Goal: Task Accomplishment & Management: Check status

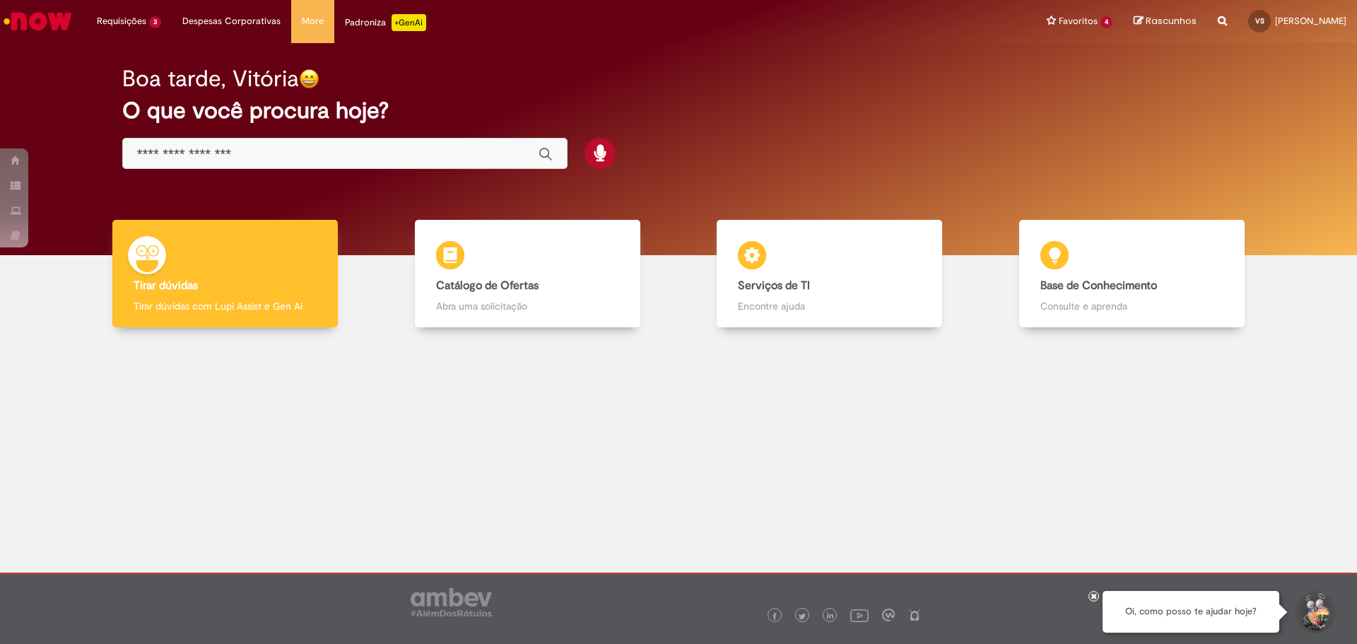
click at [35, 17] on img "Ir para a Homepage" at bounding box center [37, 21] width 73 height 28
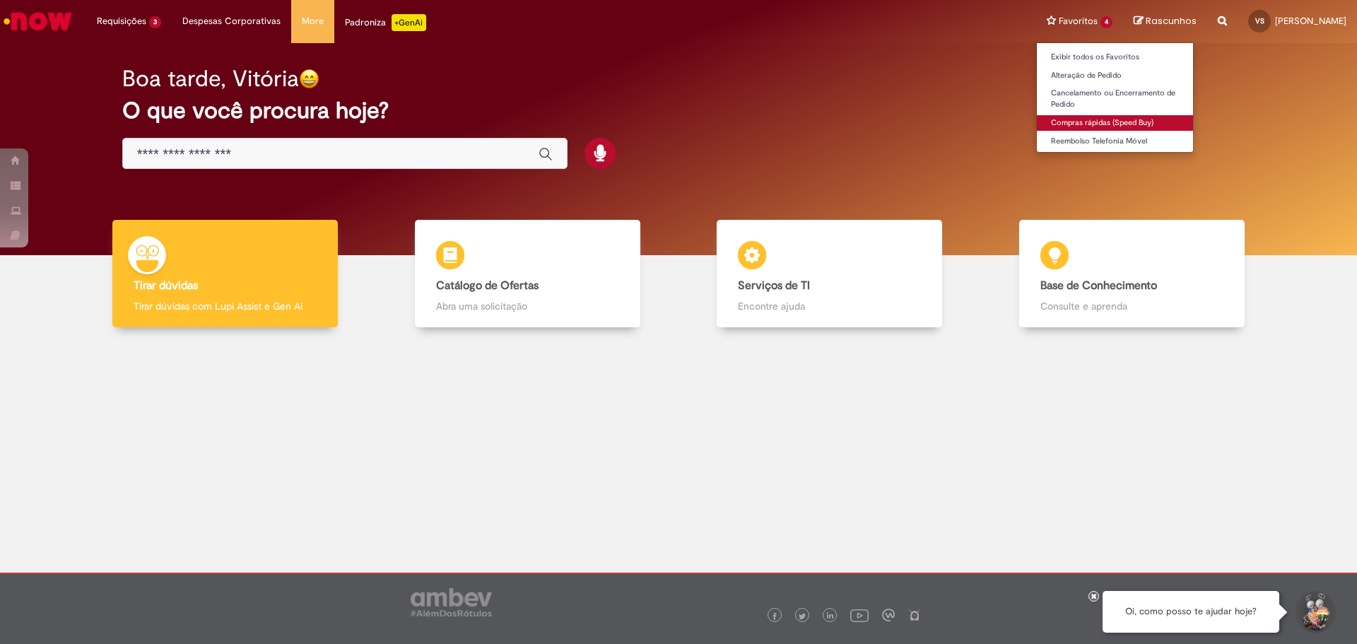
click at [1125, 125] on link "Compras rápidas (Speed Buy)" at bounding box center [1115, 123] width 156 height 16
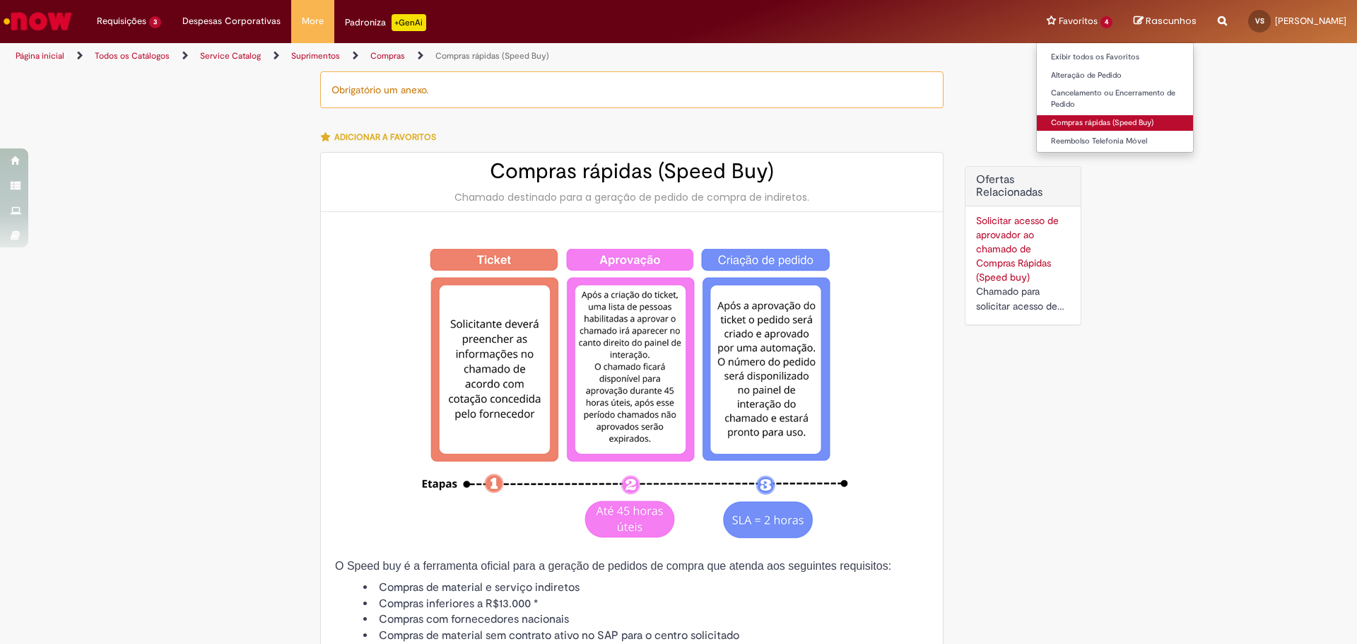
type input "**********"
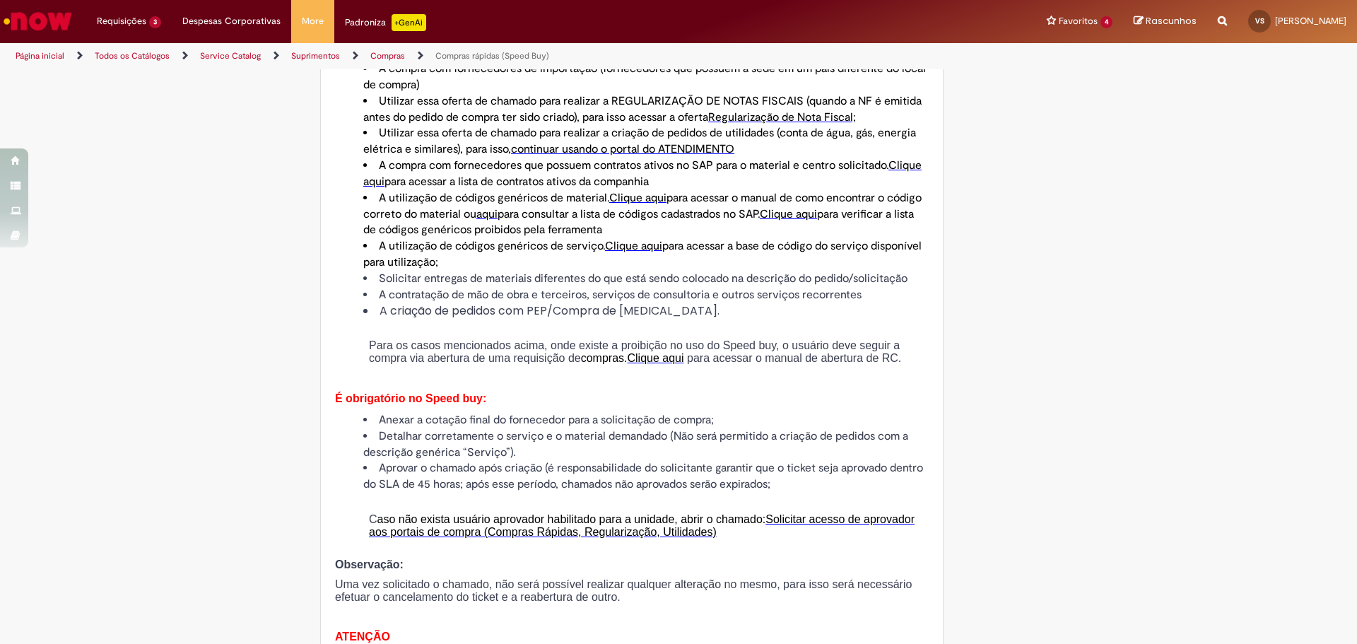
scroll to position [1131, 0]
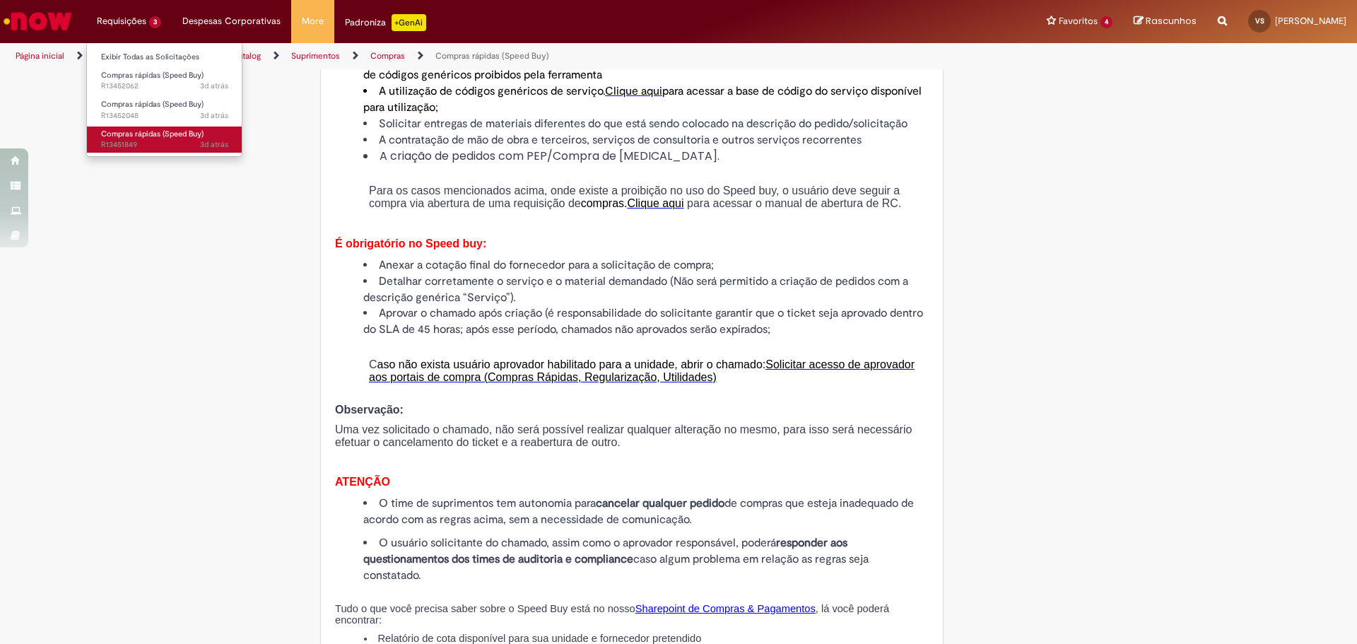
click at [153, 138] on span "Compras rápidas (Speed Buy)" at bounding box center [152, 134] width 102 height 11
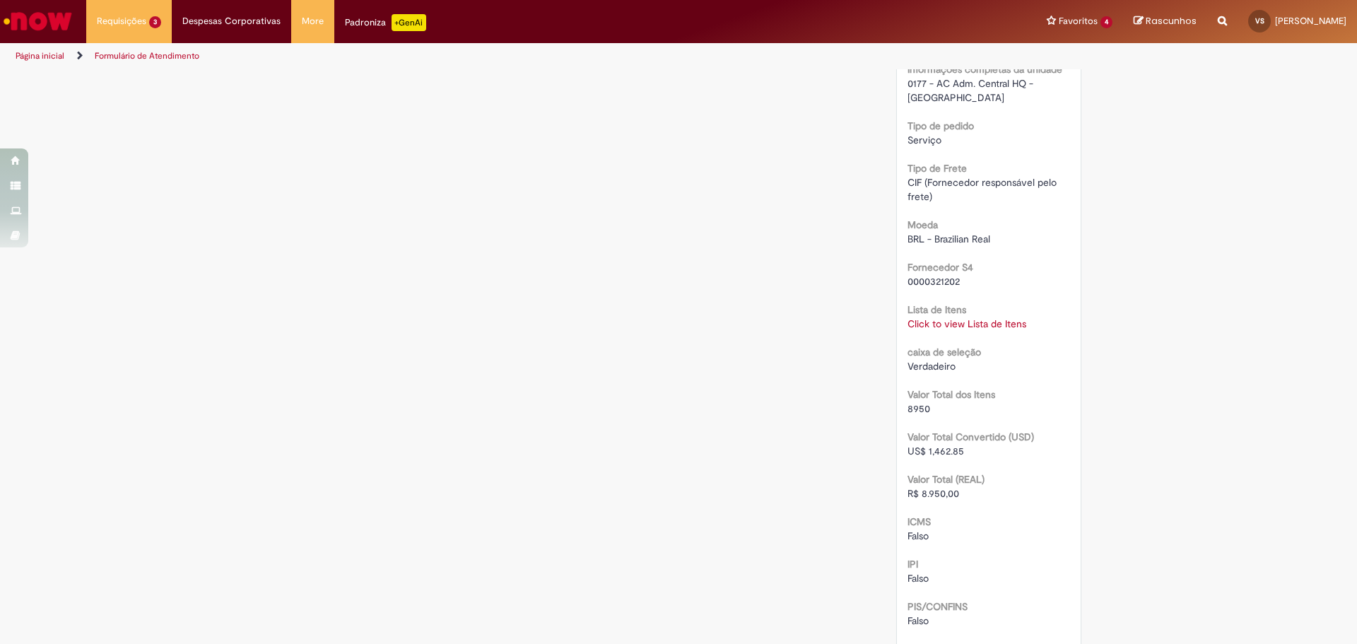
scroll to position [1283, 0]
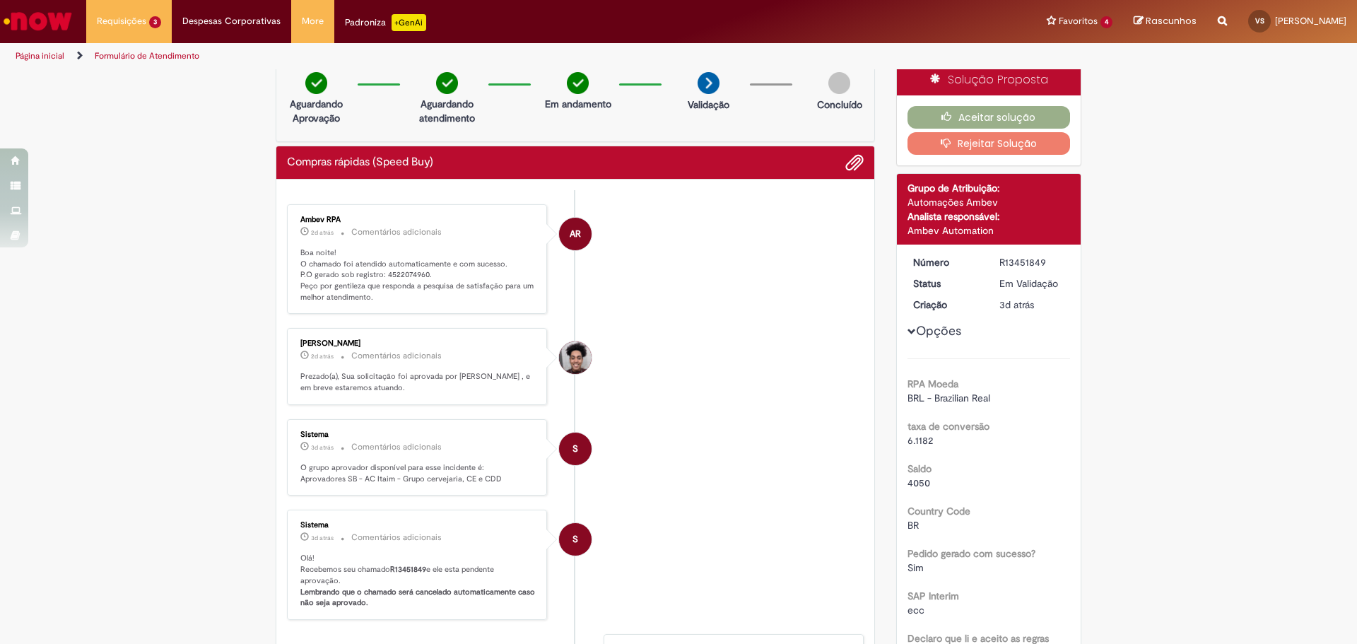
scroll to position [0, 0]
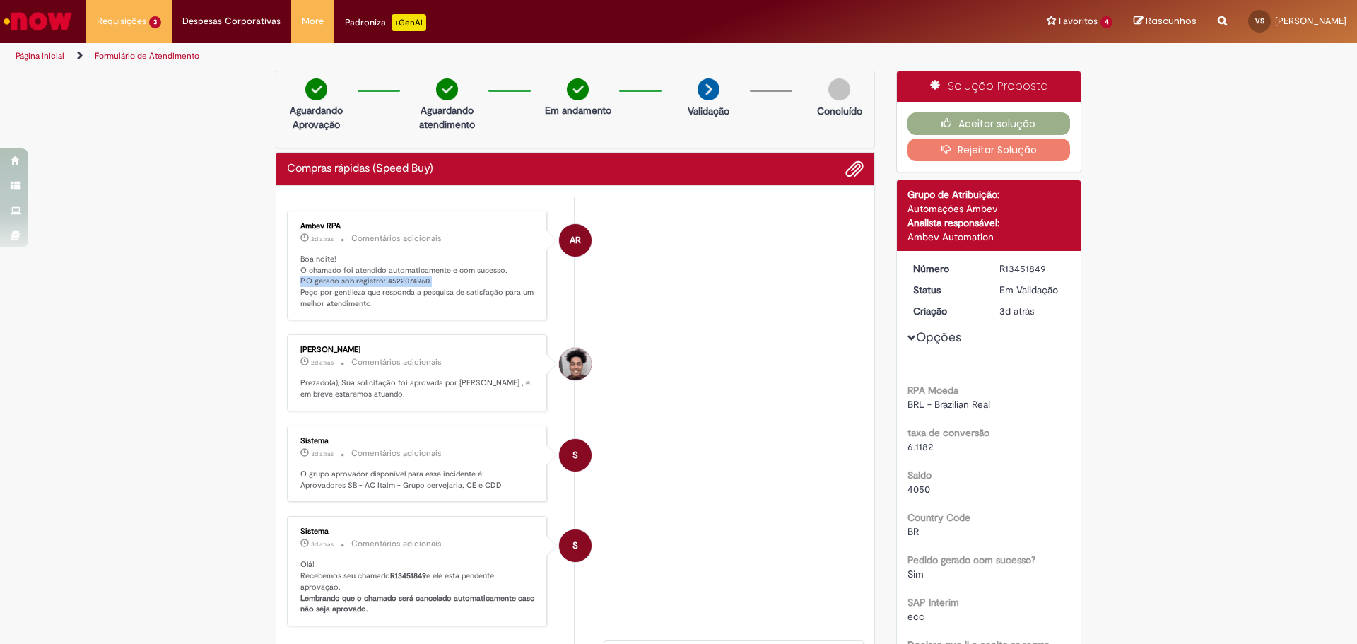
drag, startPoint x: 427, startPoint y: 281, endPoint x: 284, endPoint y: 283, distance: 142.8
click at [287, 283] on div "Ambev RPA 2d atrás 2 dias atrás Comentários adicionais Boa noite! O chamado foi…" at bounding box center [417, 266] width 260 height 110
copy p "P.O gerado sob registro: 4522074960."
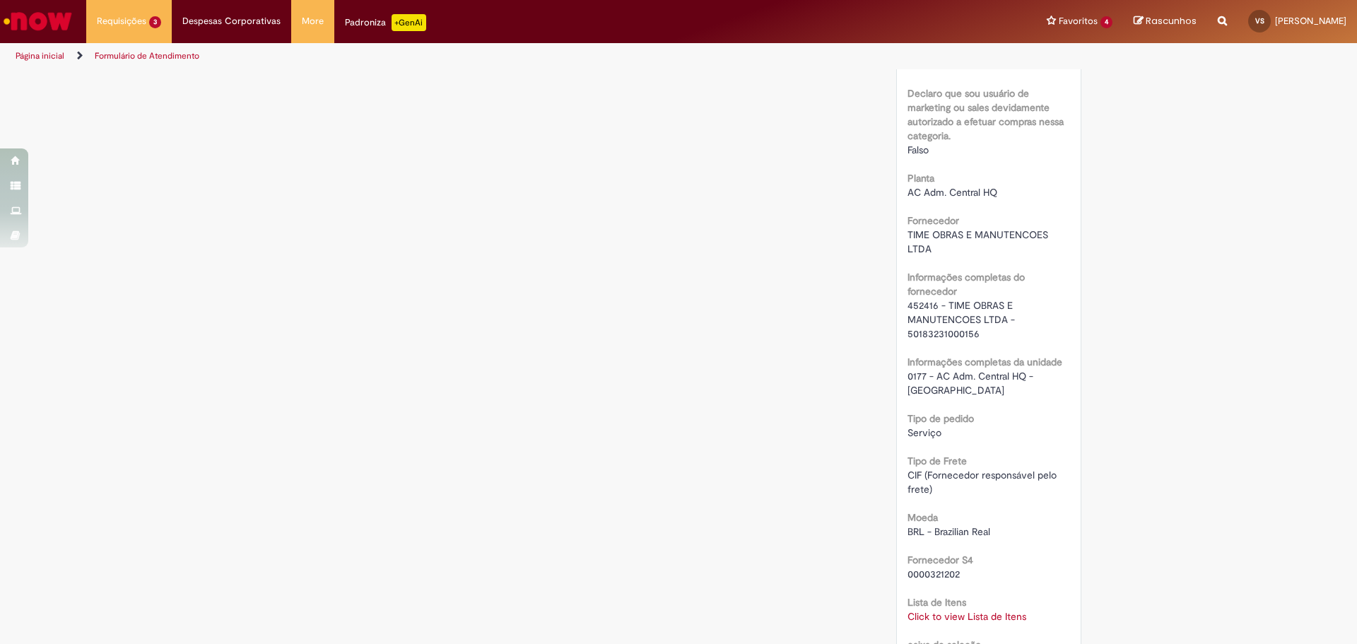
scroll to position [1202, 0]
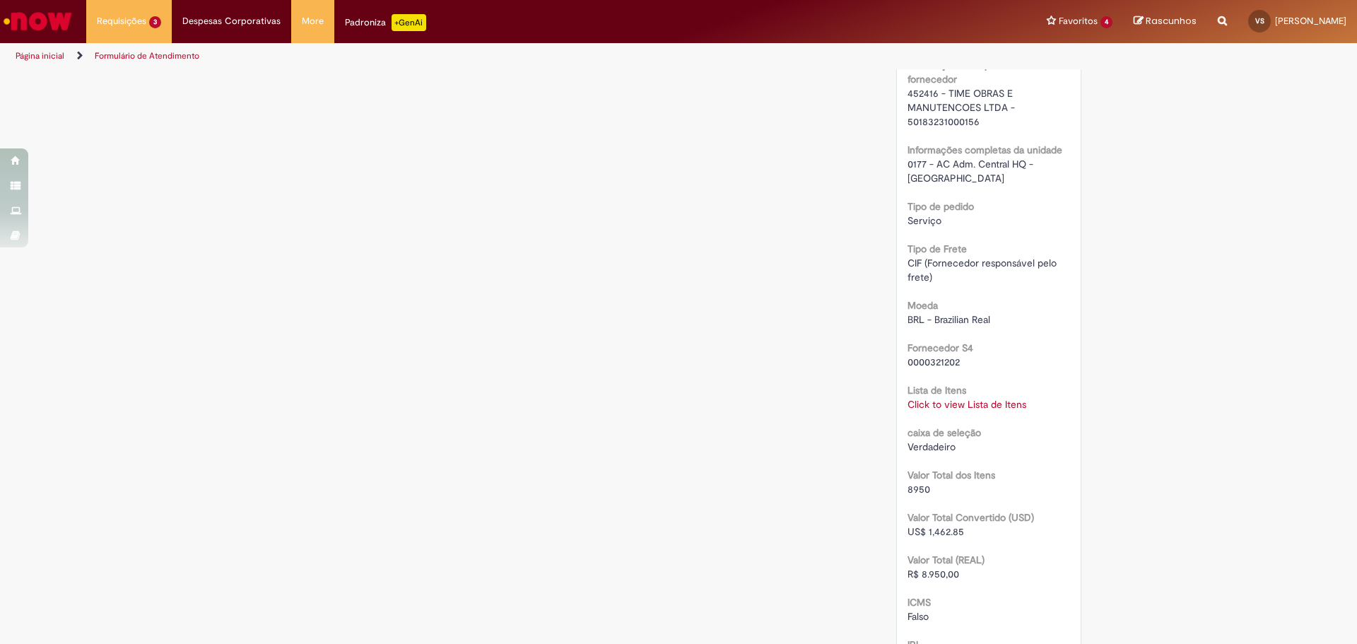
click at [956, 398] on link "Click to view Lista de Itens" at bounding box center [967, 404] width 119 height 13
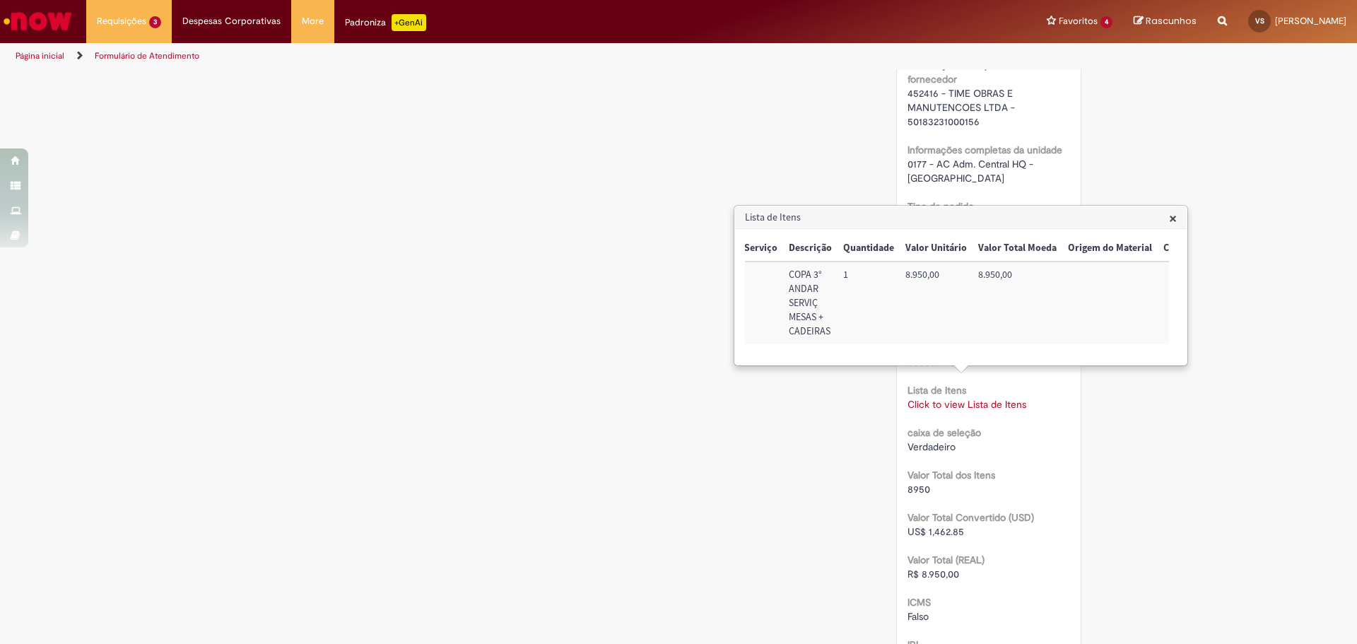
scroll to position [0, 264]
drag, startPoint x: 1005, startPoint y: 273, endPoint x: 967, endPoint y: 274, distance: 38.2
click at [967, 274] on td "8.950,00" at bounding box center [1011, 303] width 90 height 83
copy td "8.950,00"
click at [1171, 217] on span "×" at bounding box center [1173, 218] width 8 height 19
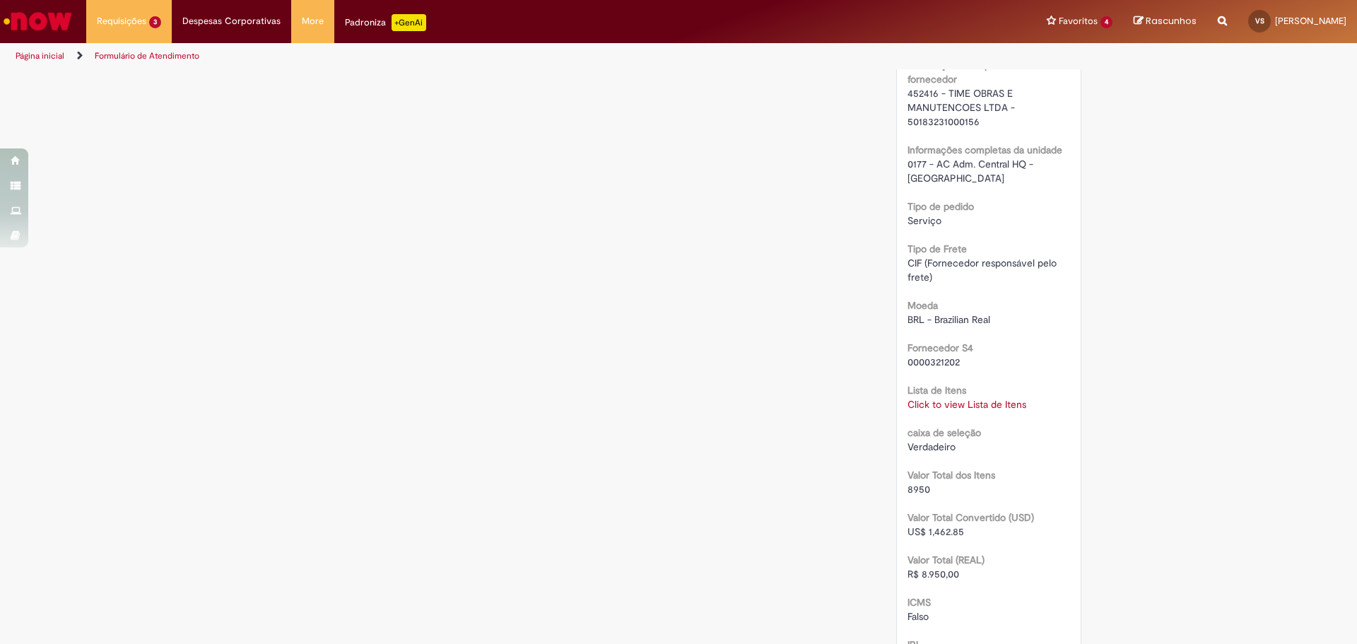
scroll to position [0, 0]
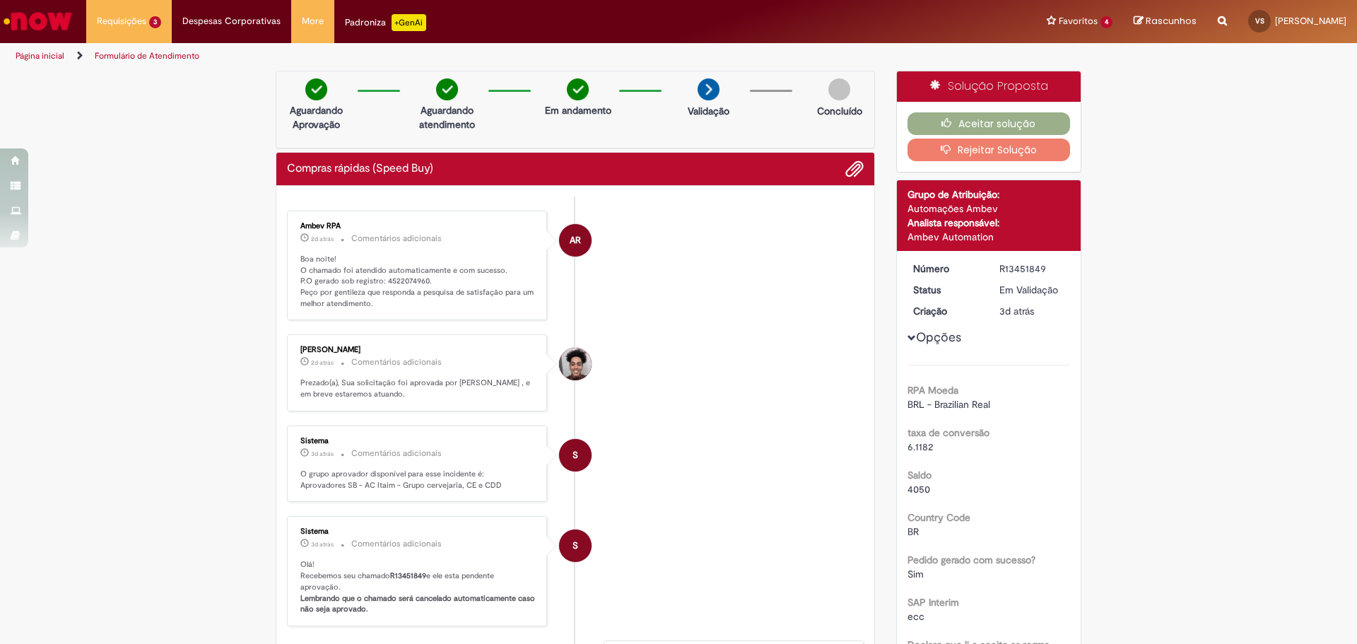
click at [398, 283] on p "Boa noite! O chamado foi atendido automaticamente e com sucesso. P.O gerado sob…" at bounding box center [417, 282] width 235 height 56
copy p "4522074960"
click at [1019, 131] on button "Aceitar solução" at bounding box center [989, 123] width 163 height 23
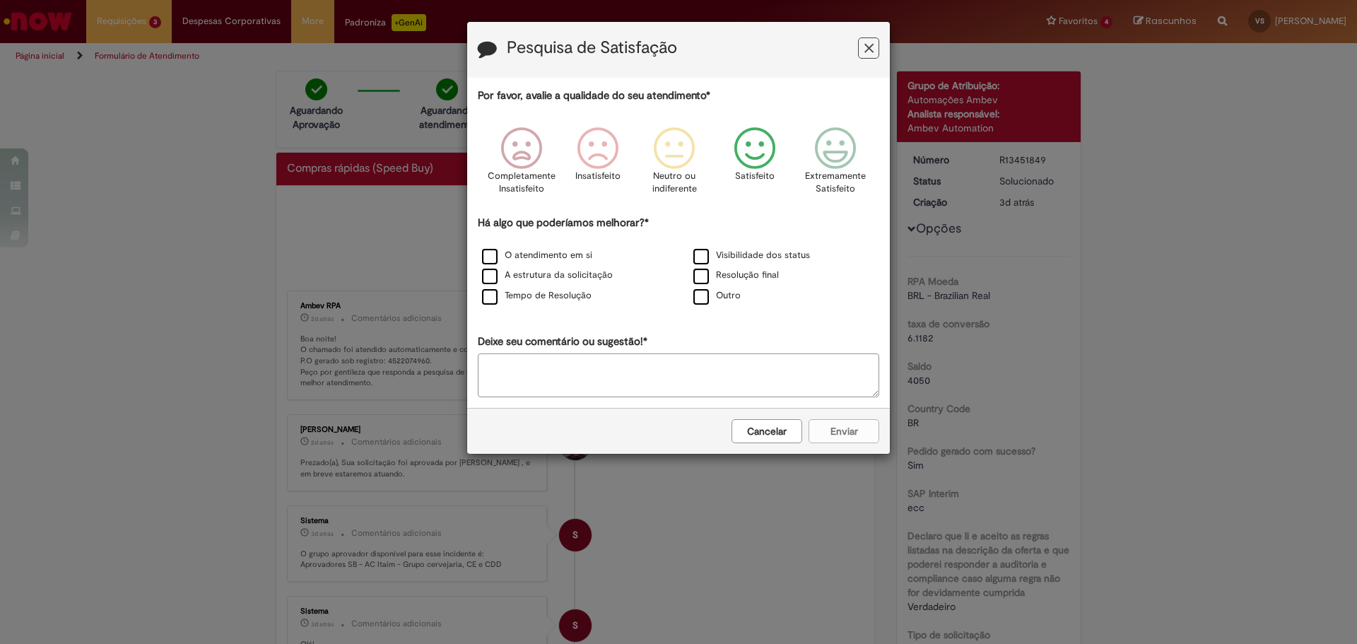
click at [770, 163] on icon "Feedback" at bounding box center [755, 148] width 53 height 42
click at [520, 257] on label "O atendimento em si" at bounding box center [537, 255] width 110 height 13
click at [853, 435] on button "Enviar" at bounding box center [844, 431] width 71 height 24
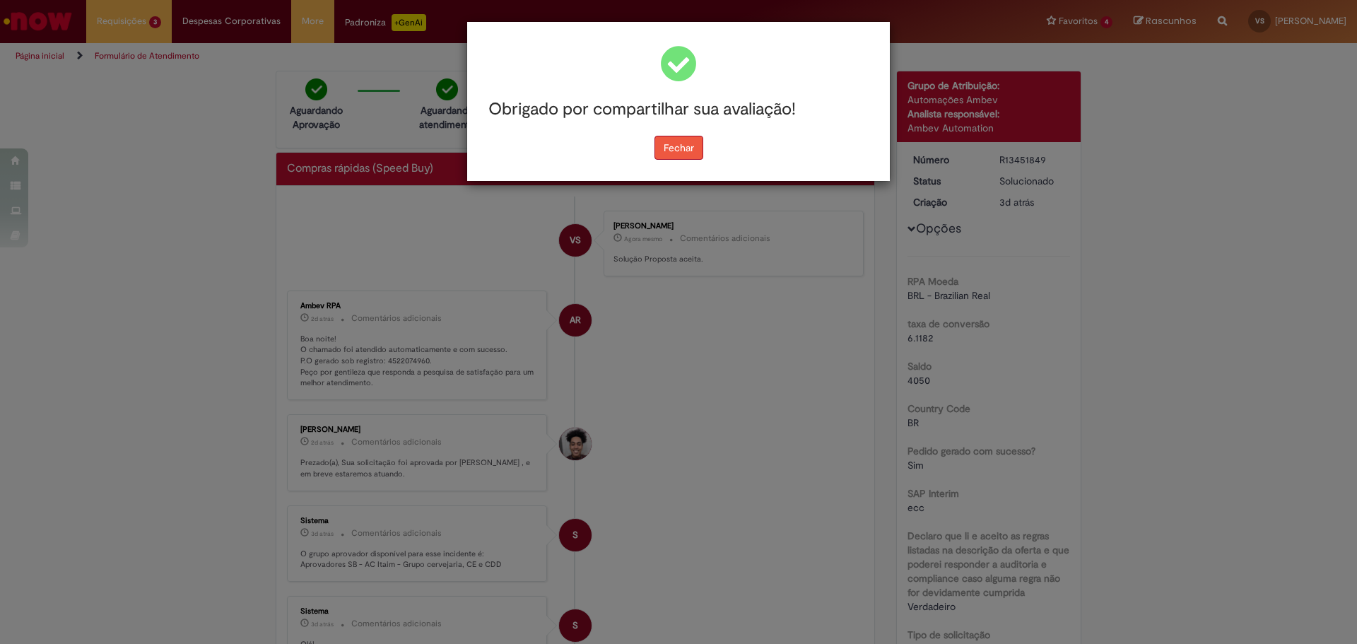
click at [693, 146] on button "Fechar" at bounding box center [679, 148] width 49 height 24
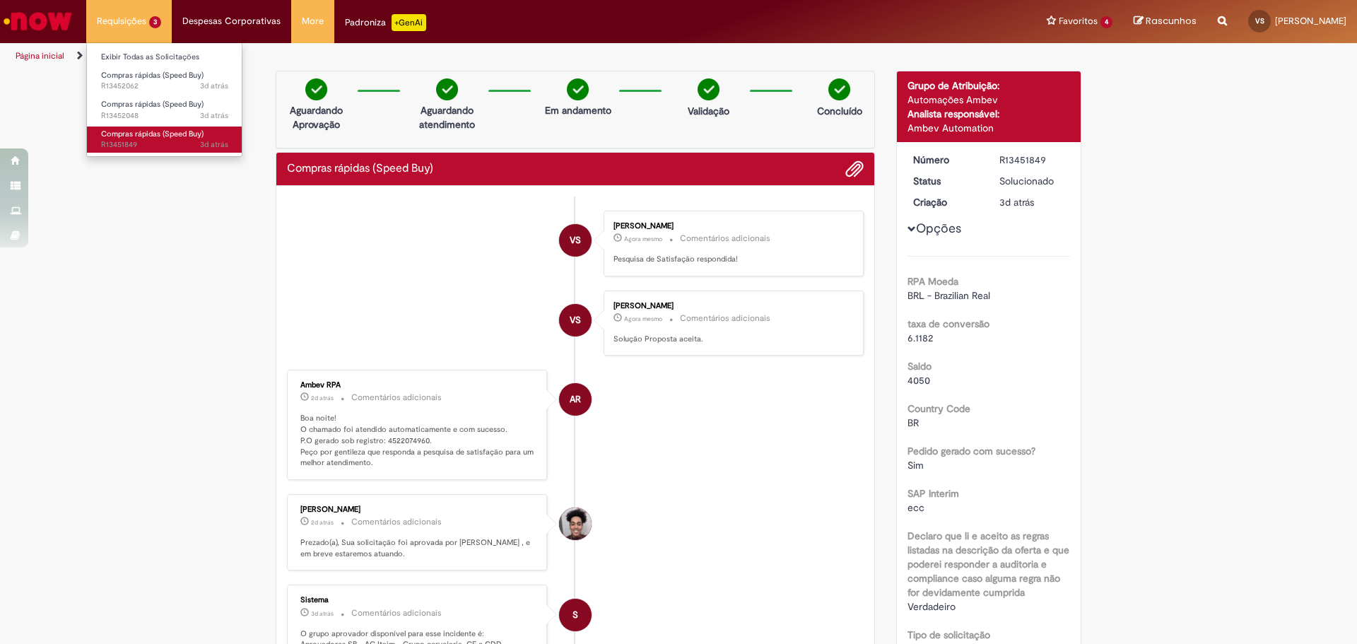
click at [103, 129] on span "Compras rápidas (Speed Buy)" at bounding box center [152, 134] width 102 height 11
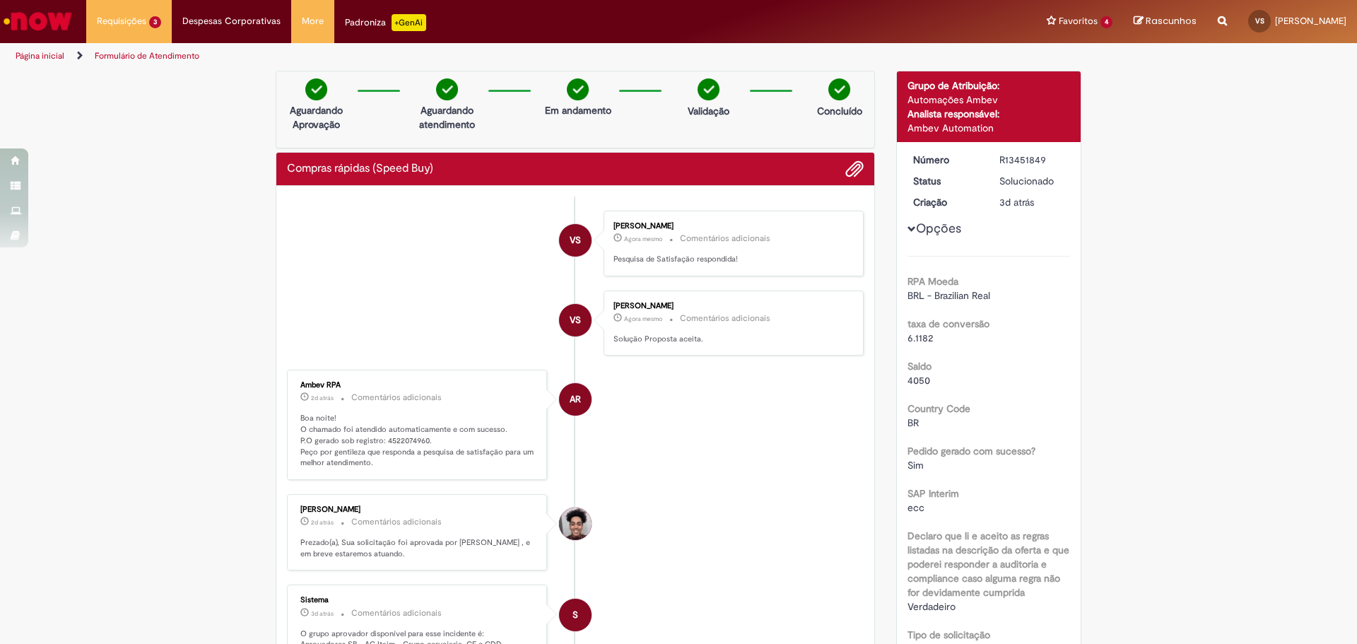
click at [60, 24] on img "Ir para a Homepage" at bounding box center [37, 21] width 73 height 28
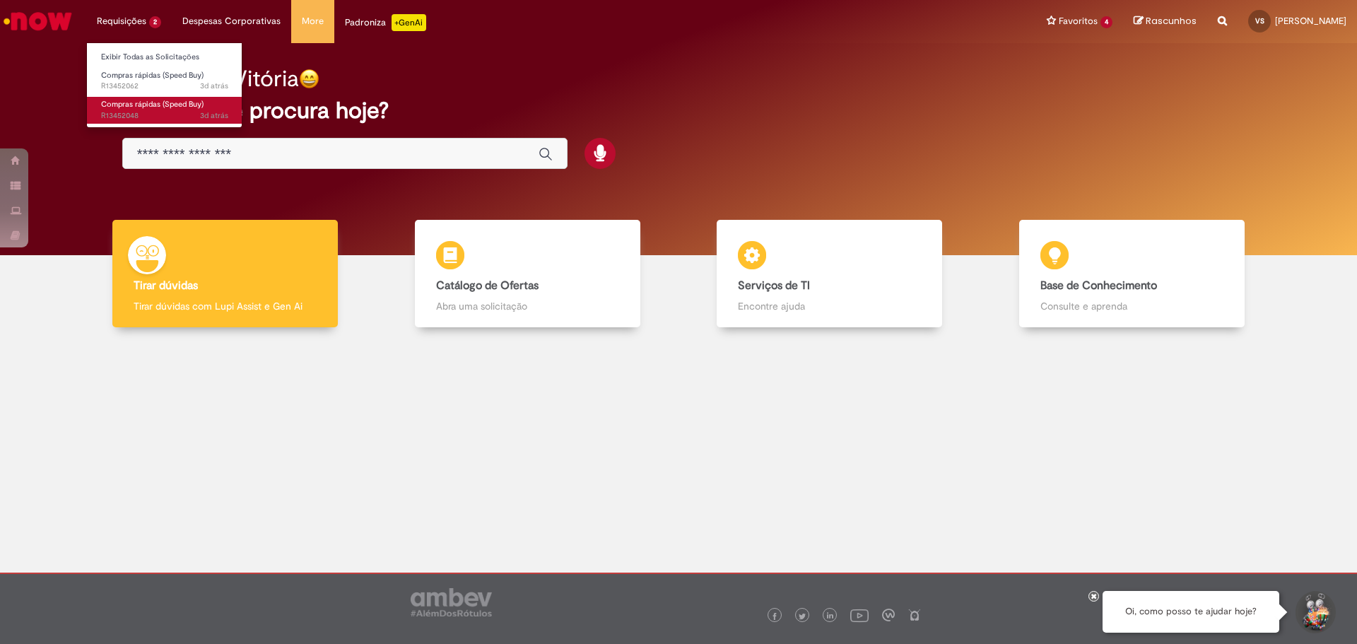
click at [149, 117] on span "3d atrás 3 dias atrás R13452048" at bounding box center [164, 115] width 127 height 11
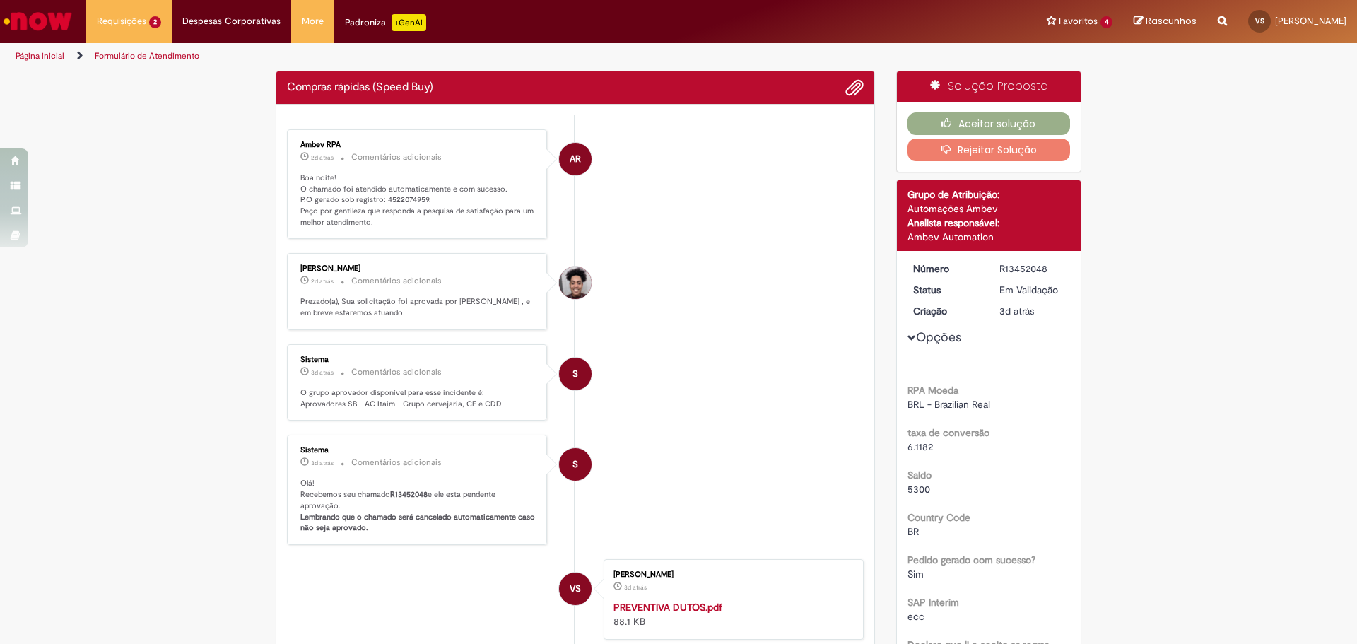
click at [414, 196] on p "Boa noite! O chamado foi atendido automaticamente e com sucesso. P.O gerado sob…" at bounding box center [417, 200] width 235 height 56
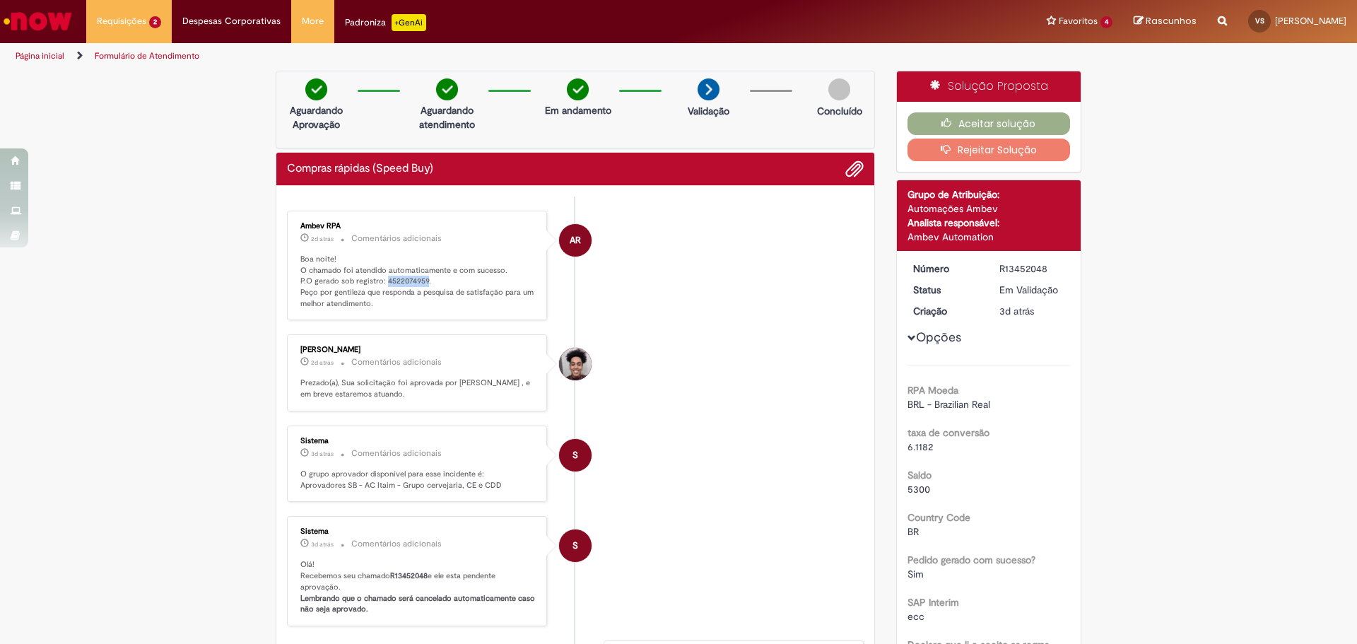
copy p "4522074959"
click at [968, 122] on button "Aceitar solução" at bounding box center [989, 123] width 163 height 23
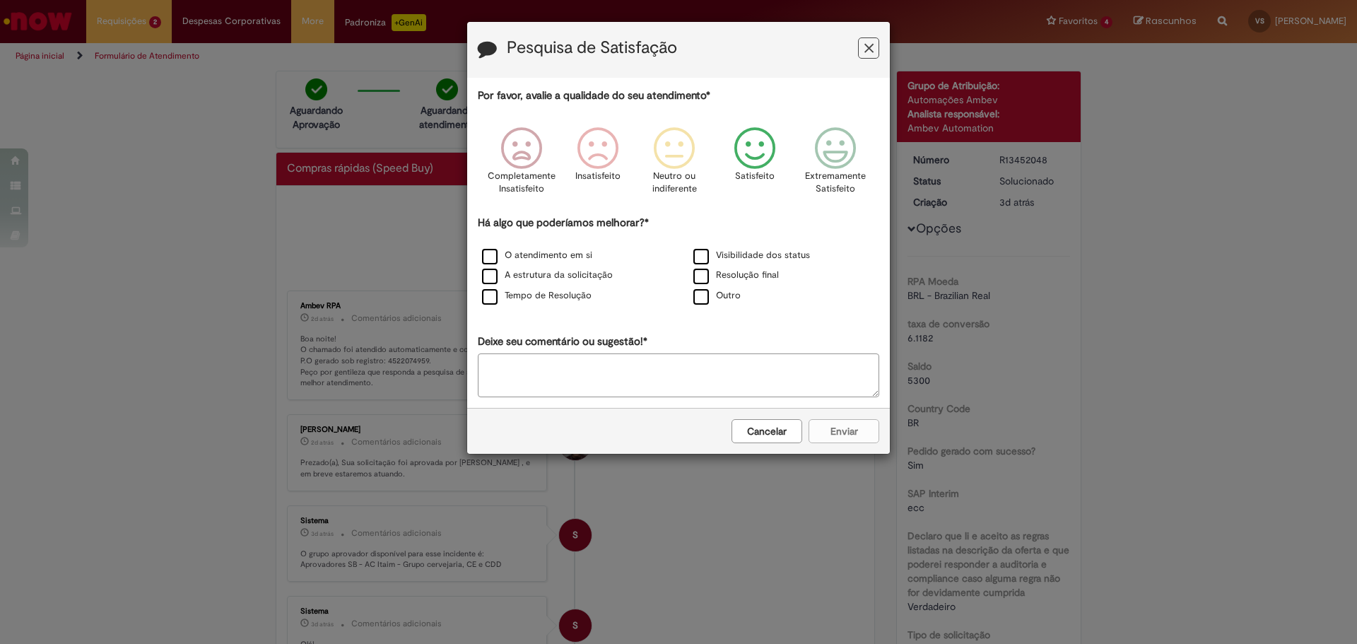
click at [754, 153] on icon "Feedback" at bounding box center [755, 148] width 53 height 42
click at [523, 259] on label "O atendimento em si" at bounding box center [537, 255] width 110 height 13
click at [852, 435] on button "Enviar" at bounding box center [844, 431] width 71 height 24
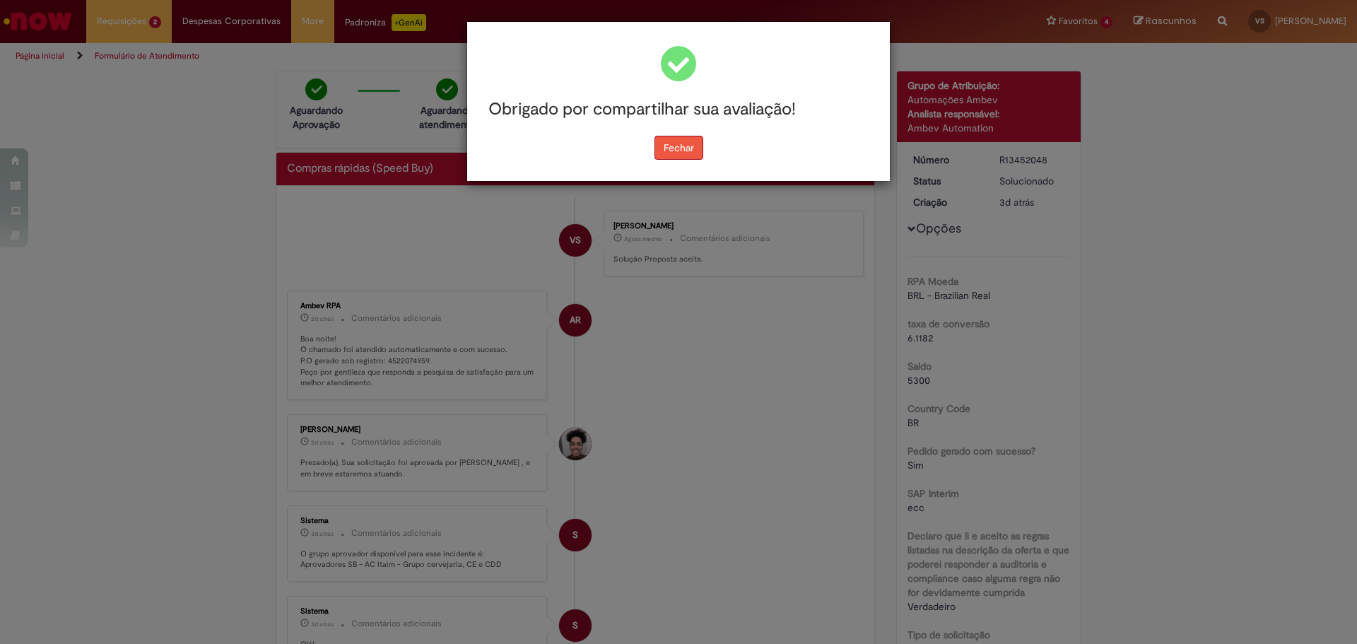
click at [680, 151] on button "Fechar" at bounding box center [679, 148] width 49 height 24
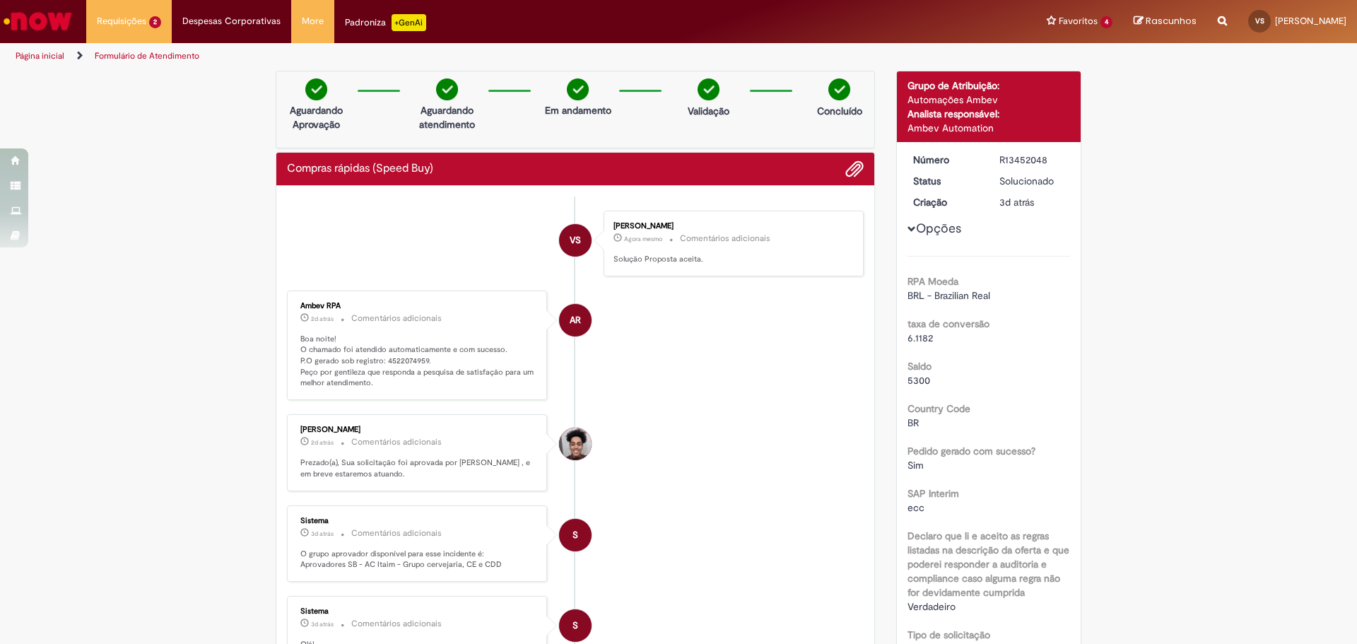
click at [64, 33] on img "Ir para a Homepage" at bounding box center [37, 21] width 73 height 28
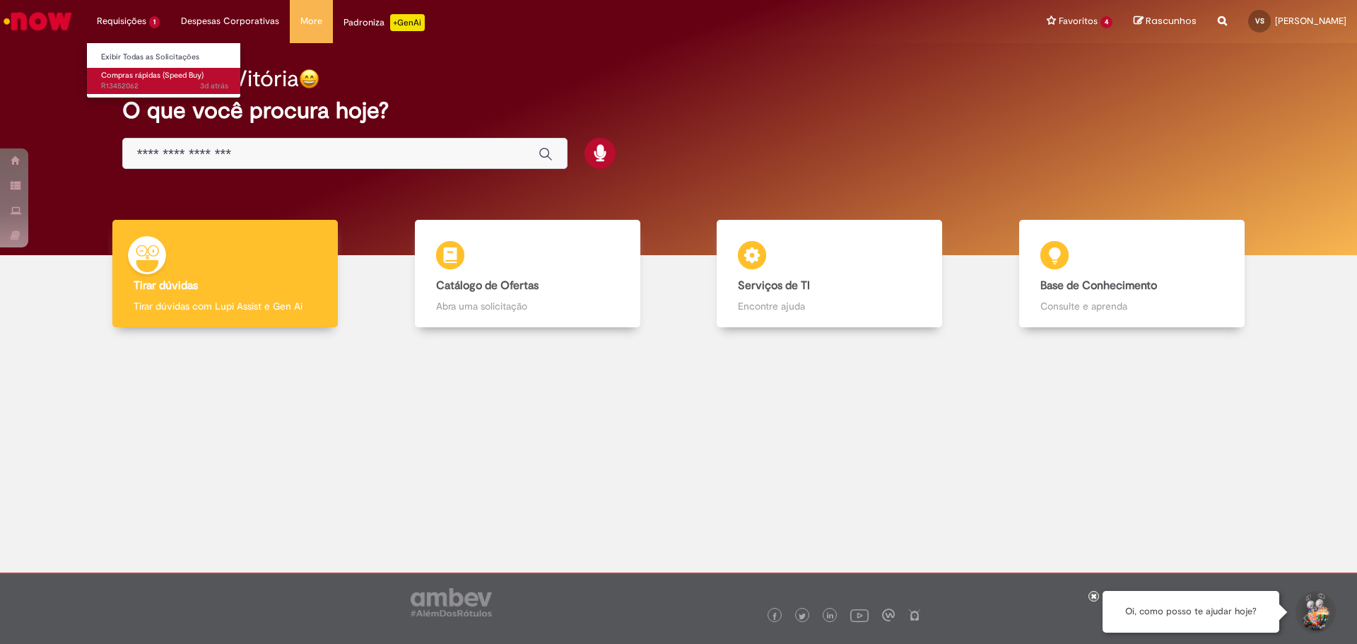
click at [140, 76] on span "Compras rápidas (Speed Buy)" at bounding box center [152, 75] width 102 height 11
click at [153, 90] on span "3d atrás 3 dias atrás R13452062" at bounding box center [164, 86] width 127 height 11
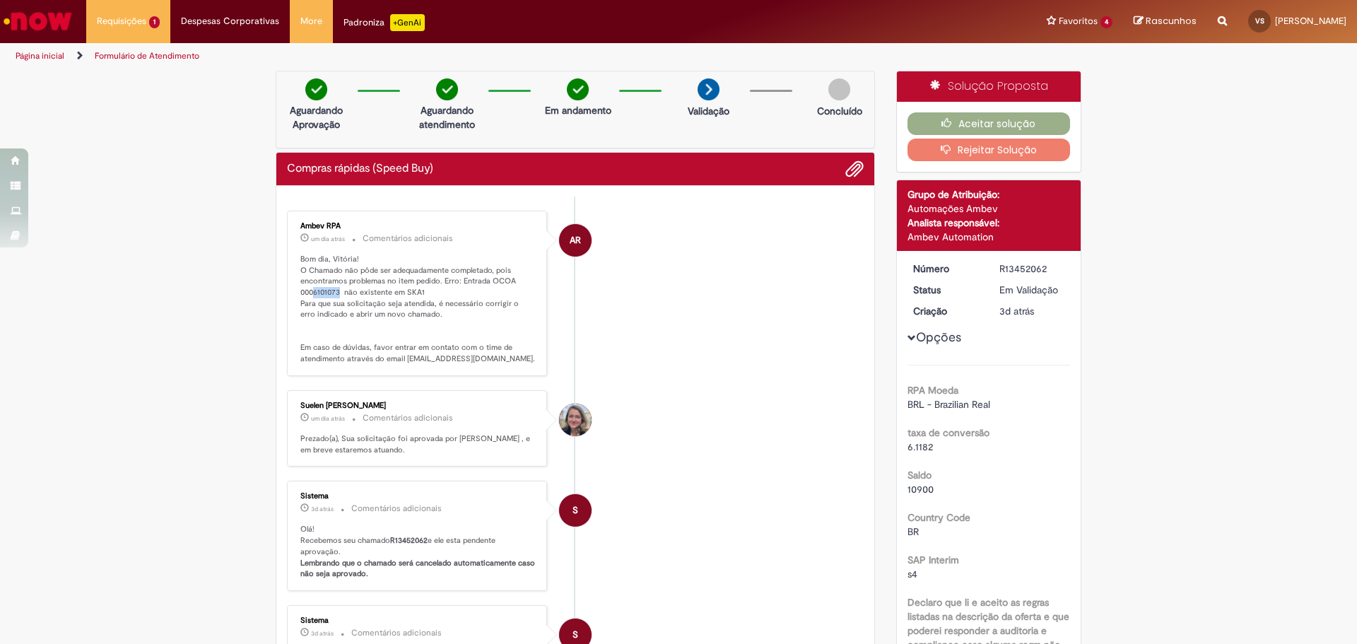
drag, startPoint x: 336, startPoint y: 297, endPoint x: 308, endPoint y: 297, distance: 27.6
click at [308, 297] on p "Bom dia, Vitória! O Chamado não pôde ser adequadamente completado, pois encontr…" at bounding box center [417, 309] width 235 height 111
